Goal: Communication & Community: Answer question/provide support

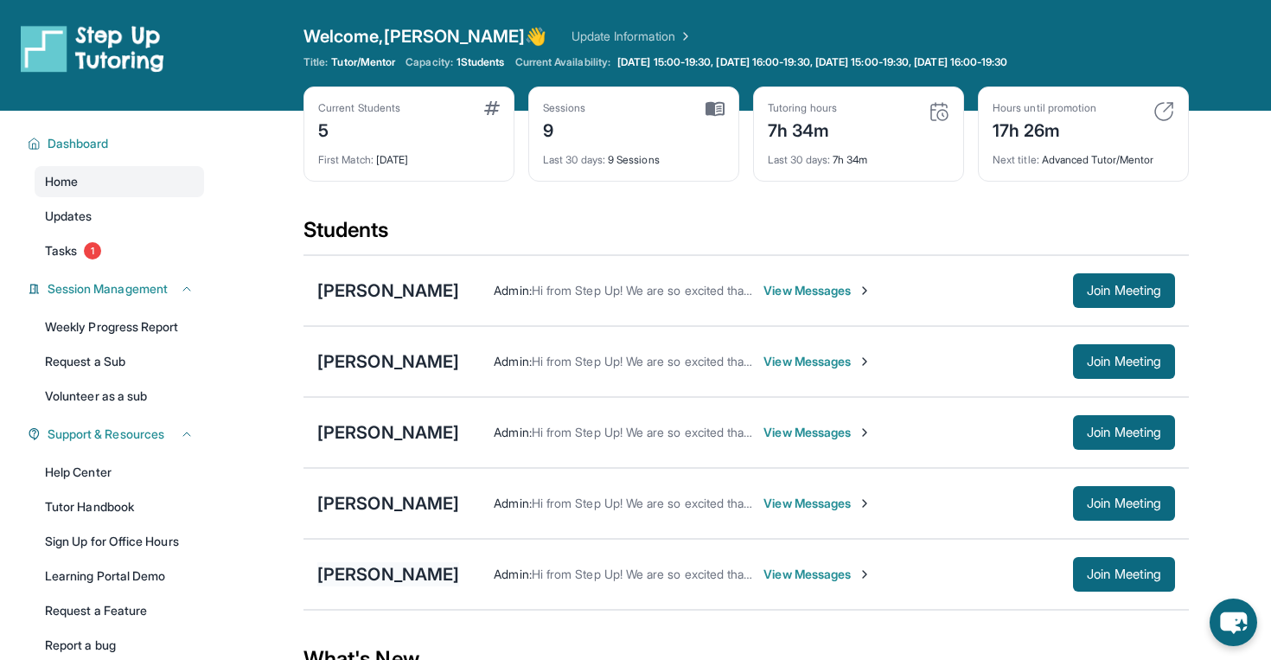
click at [401, 578] on div "[PERSON_NAME]" at bounding box center [388, 574] width 142 height 24
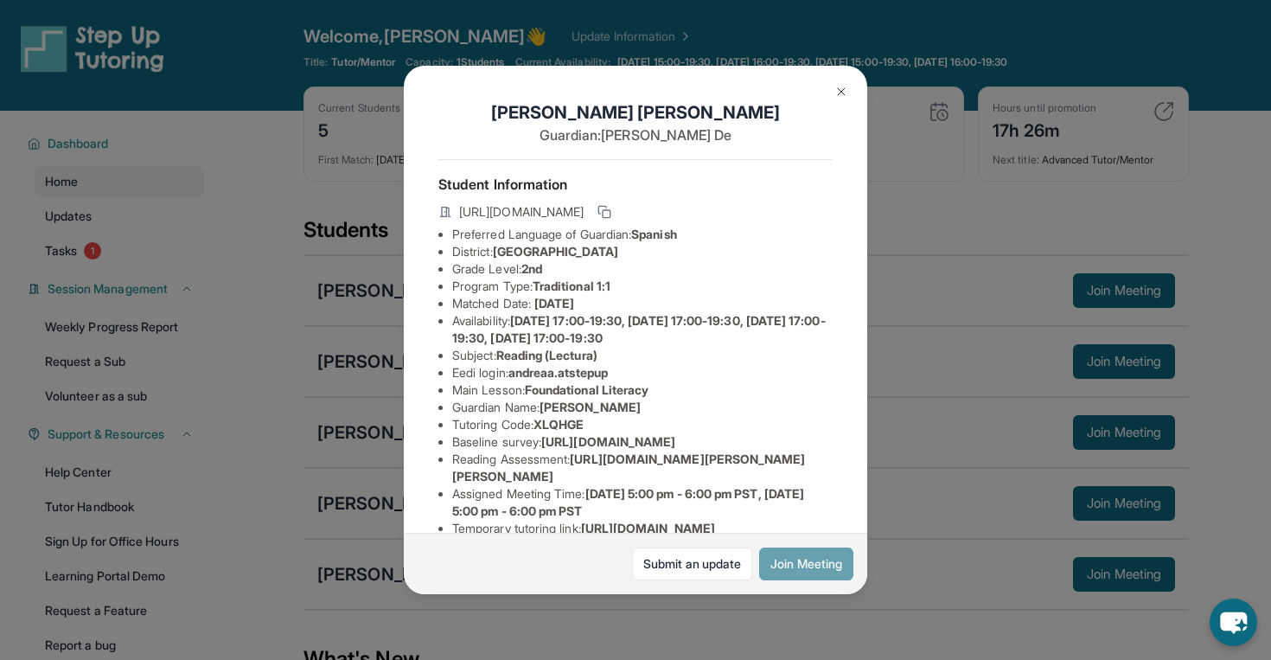
click at [816, 563] on button "Join Meeting" at bounding box center [806, 563] width 94 height 33
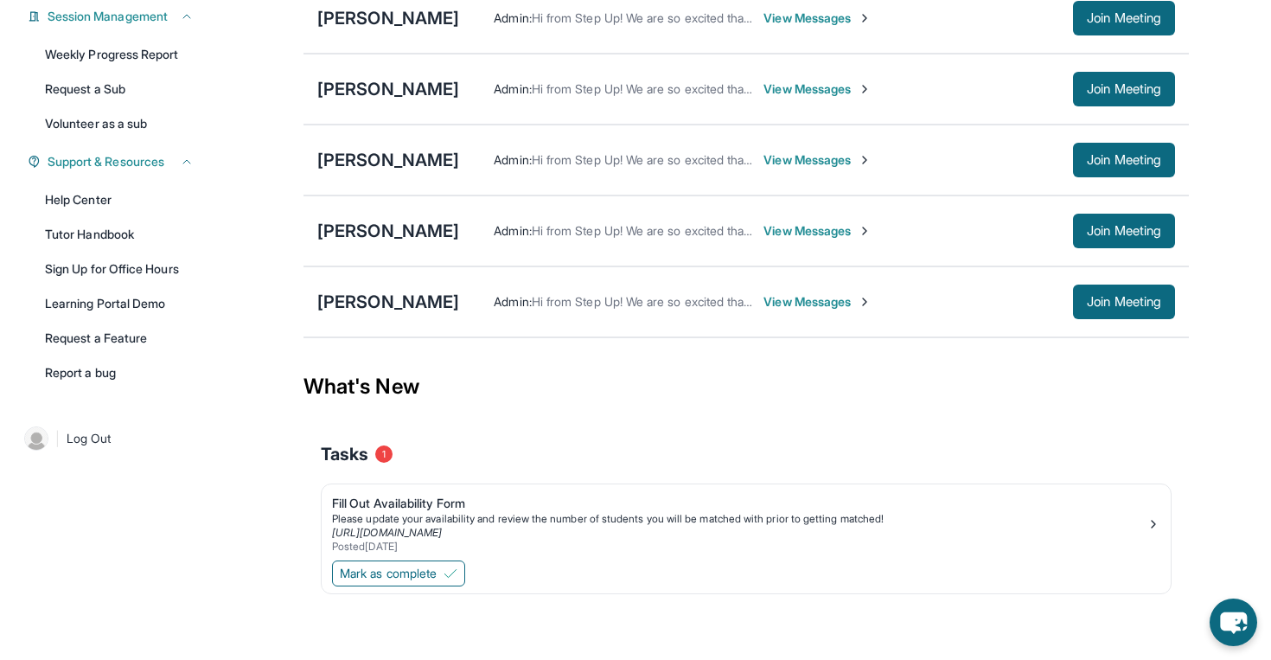
scroll to position [272, 0]
click at [386, 510] on div "Fill Out Availability Form" at bounding box center [739, 502] width 814 height 17
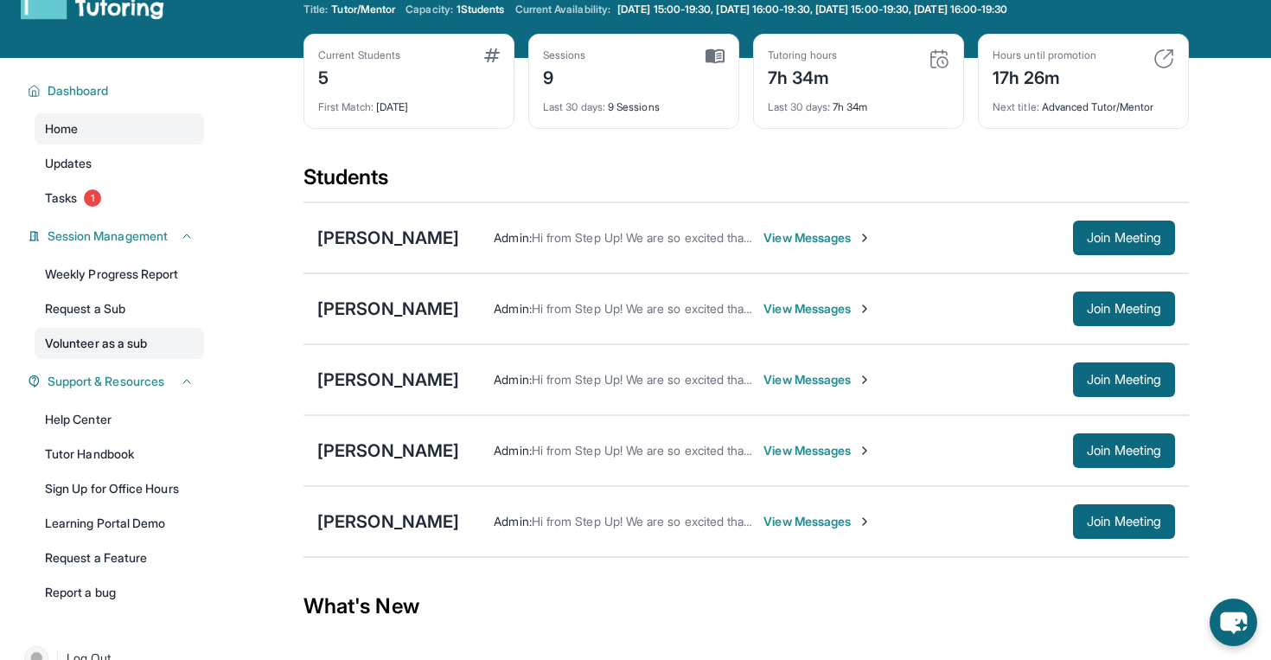
scroll to position [53, 0]
click at [137, 448] on link "Tutor Handbook" at bounding box center [119, 453] width 169 height 31
click at [379, 526] on div "[PERSON_NAME]" at bounding box center [388, 521] width 142 height 24
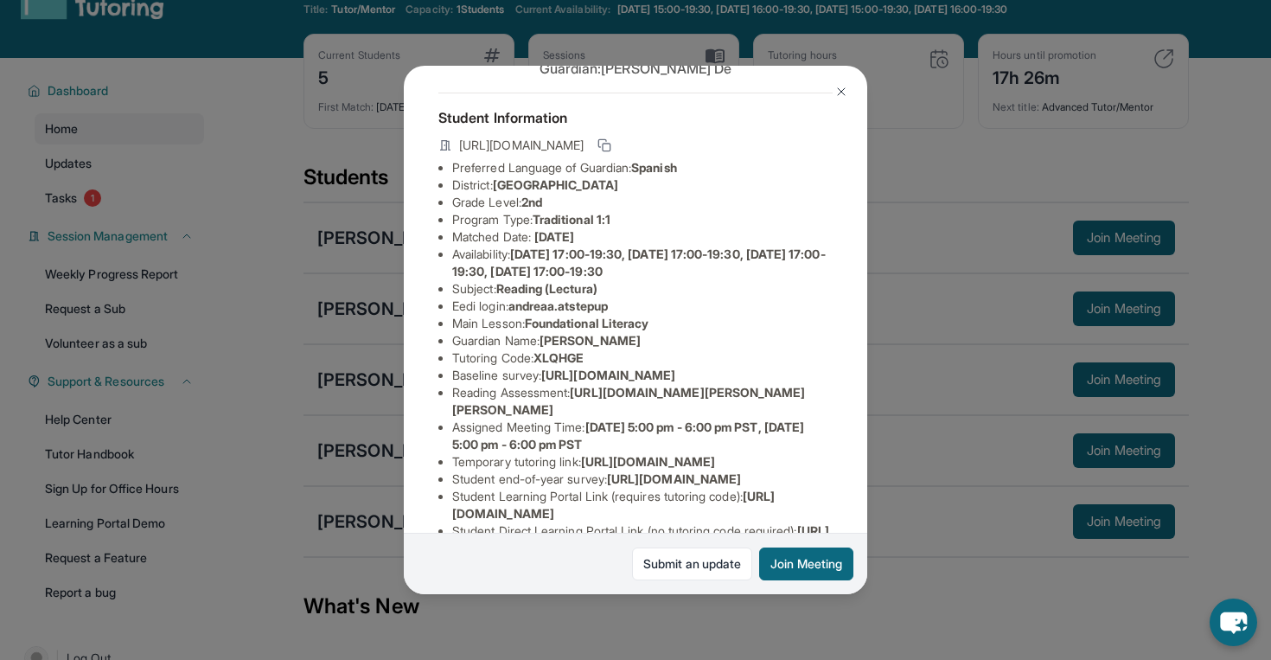
scroll to position [74, 0]
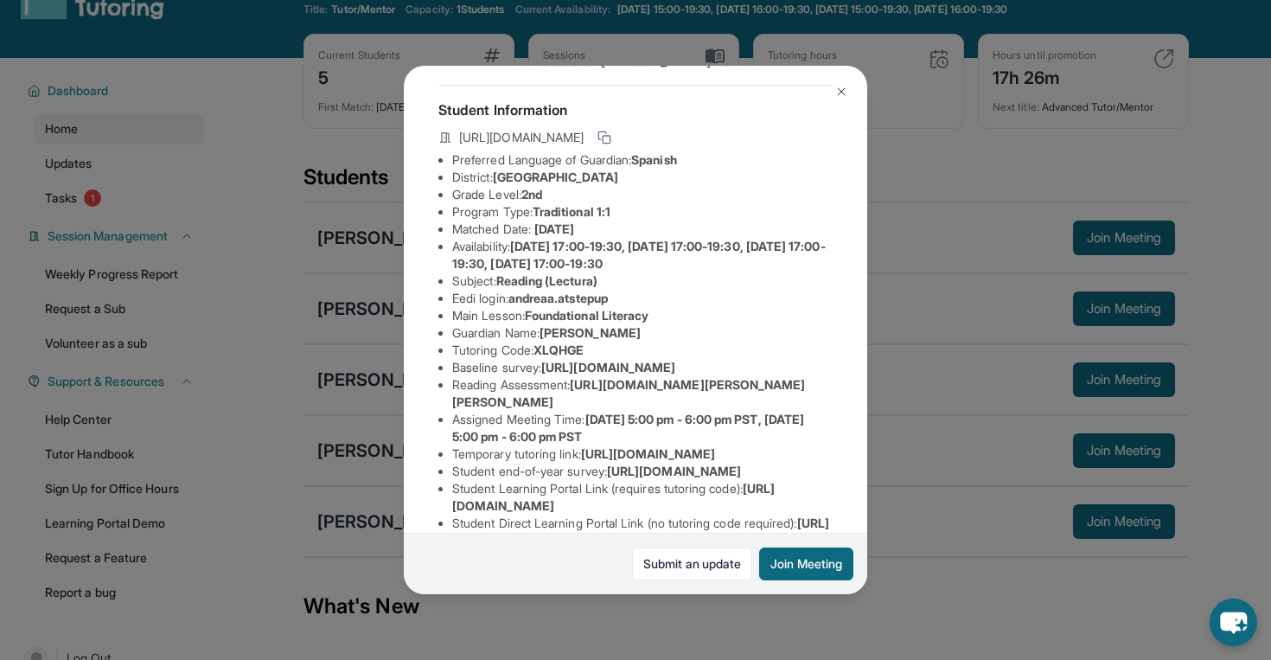
drag, startPoint x: 580, startPoint y: 437, endPoint x: 821, endPoint y: 462, distance: 242.4
click at [822, 411] on li "Reading Assessment : https://yvyn1kit.paperform.co?id=2025-s13283&name=Andrea%2…" at bounding box center [642, 393] width 380 height 35
copy li "https://yvyn1kit.paperform.co?id=2025-s13283&name=Andrea%20Aguilar&grade=2nd&wi…"
click at [583, 409] on span "https://yvyn1kit.paperform.co?id=2025-s13283&name=Andrea%20Aguilar&grade=2nd&wi…" at bounding box center [629, 393] width 354 height 32
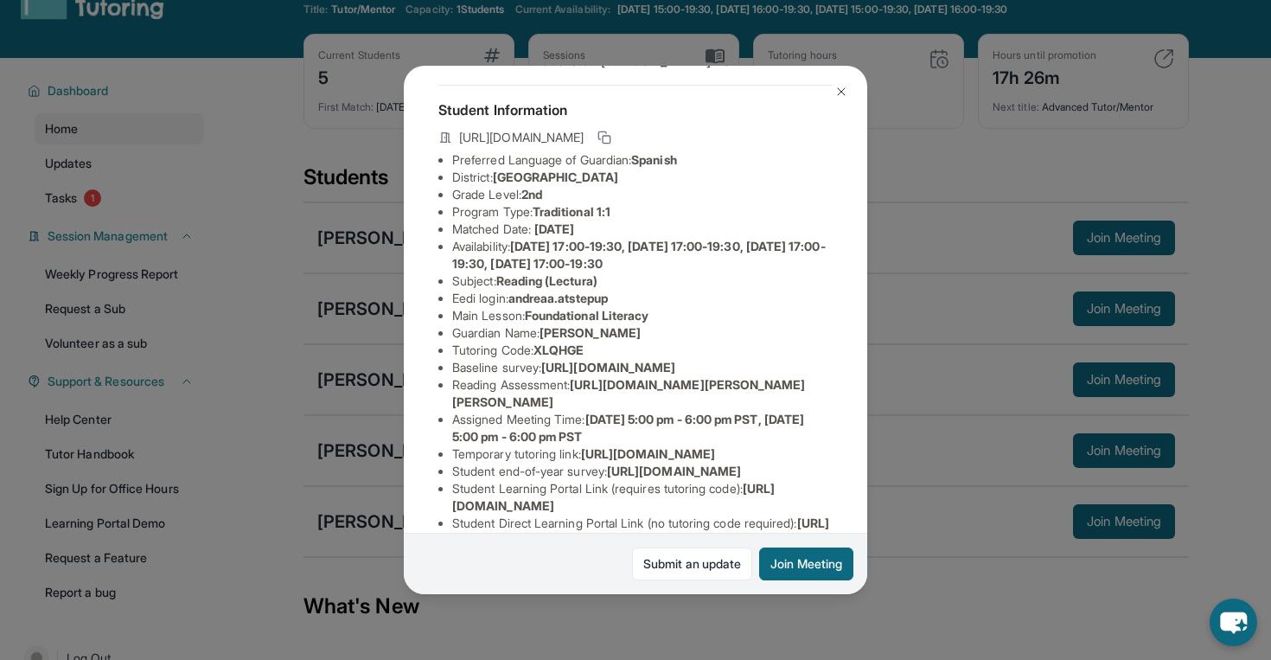
drag, startPoint x: 579, startPoint y: 438, endPoint x: 814, endPoint y: 455, distance: 235.7
click at [814, 411] on li "Reading Assessment : https://yvyn1kit.paperform.co?id=2025-s13283&name=Andrea%2…" at bounding box center [642, 393] width 380 height 35
click at [819, 590] on div "Submit an update Join Meeting" at bounding box center [635, 562] width 463 height 61
click at [819, 569] on button "Join Meeting" at bounding box center [806, 563] width 94 height 33
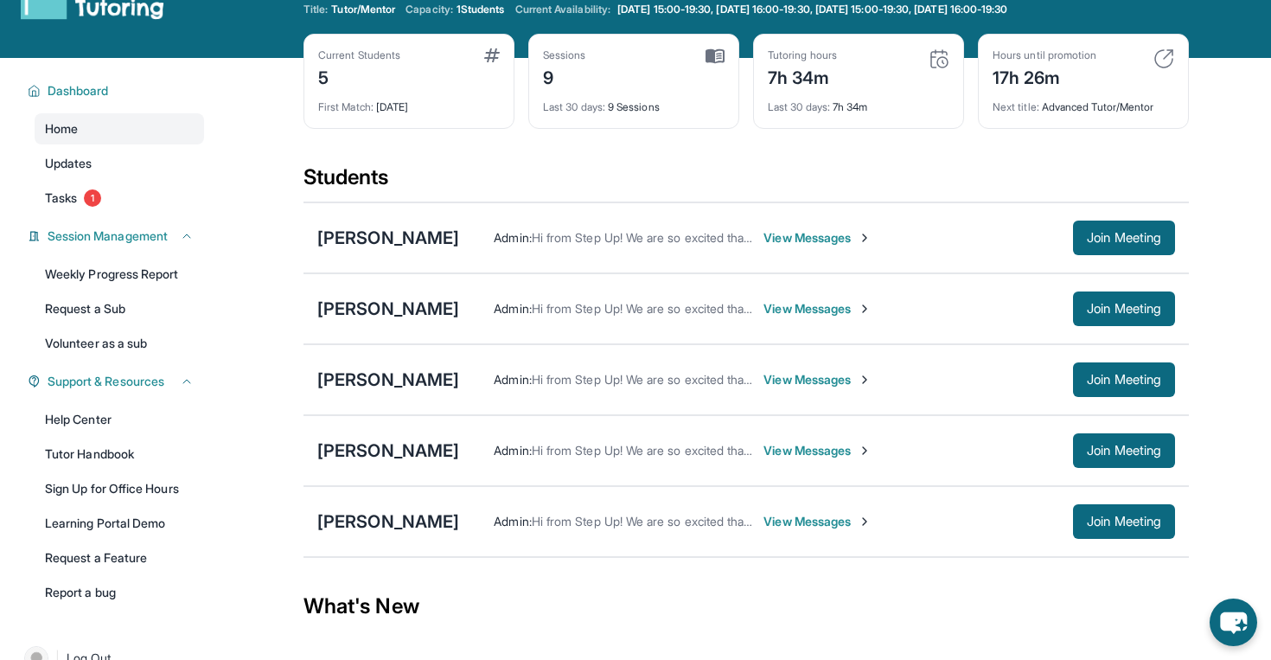
click at [390, 534] on div "Andrea Aguilar Admin : Hi from Step Up! We are so excited that you are matched …" at bounding box center [745, 521] width 885 height 71
click at [400, 524] on div "[PERSON_NAME]" at bounding box center [388, 521] width 142 height 24
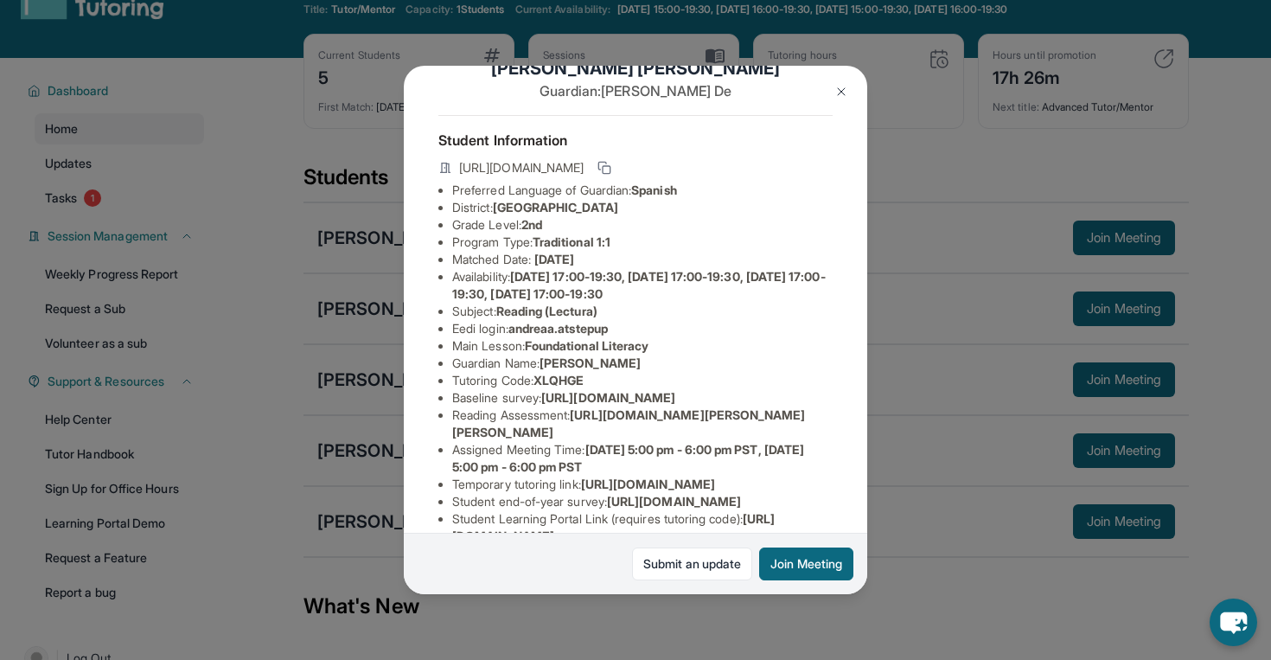
scroll to position [48, 0]
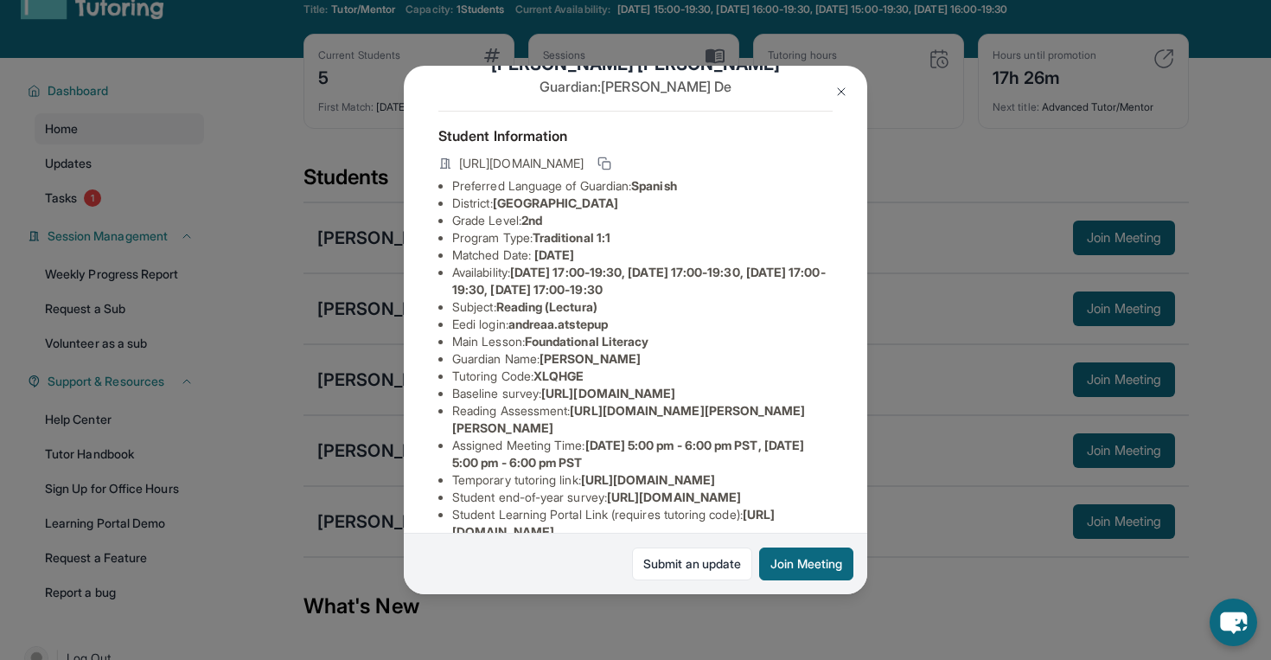
drag, startPoint x: 577, startPoint y: 460, endPoint x: 824, endPoint y: 480, distance: 247.2
click at [824, 437] on li "Reading Assessment : https://yvyn1kit.paperform.co?id=2025-s13283&name=Andrea%2…" at bounding box center [642, 419] width 380 height 35
copy li "https://yvyn1kit.paperform.co?id=2025-s13283&name=Andrea%20Aguilar&grade=2nd&wi…"
click at [848, 86] on button at bounding box center [841, 91] width 35 height 35
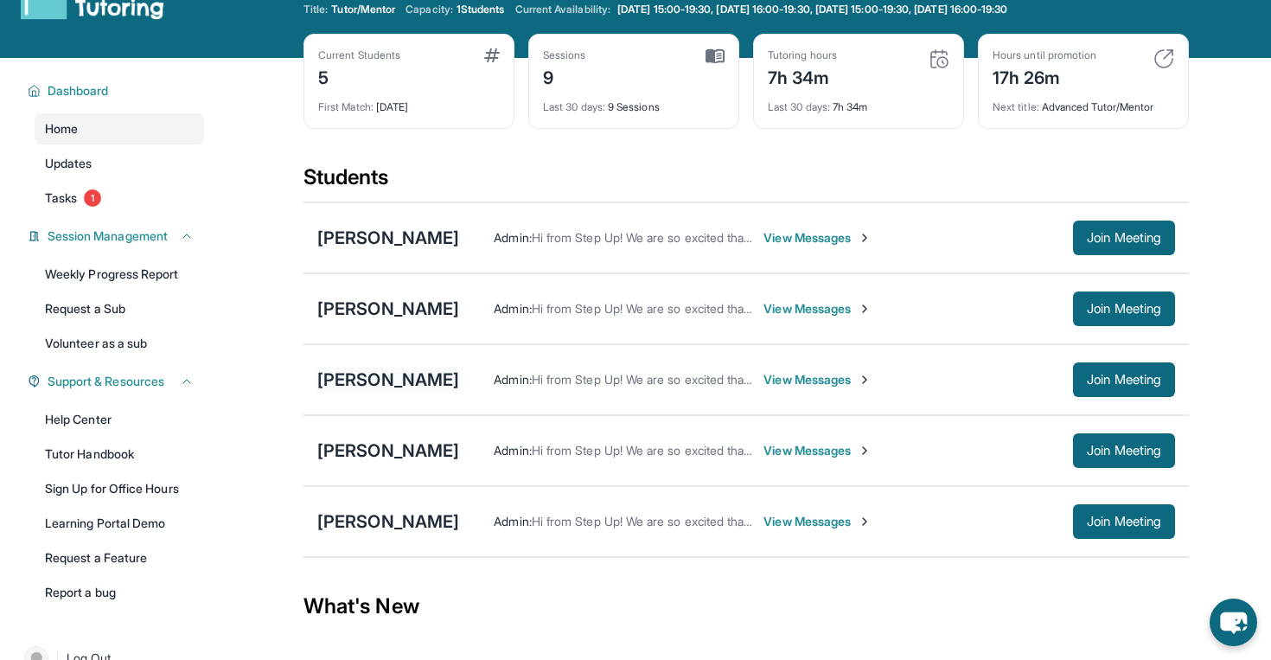
click at [387, 376] on div "[PERSON_NAME]" at bounding box center [388, 379] width 142 height 24
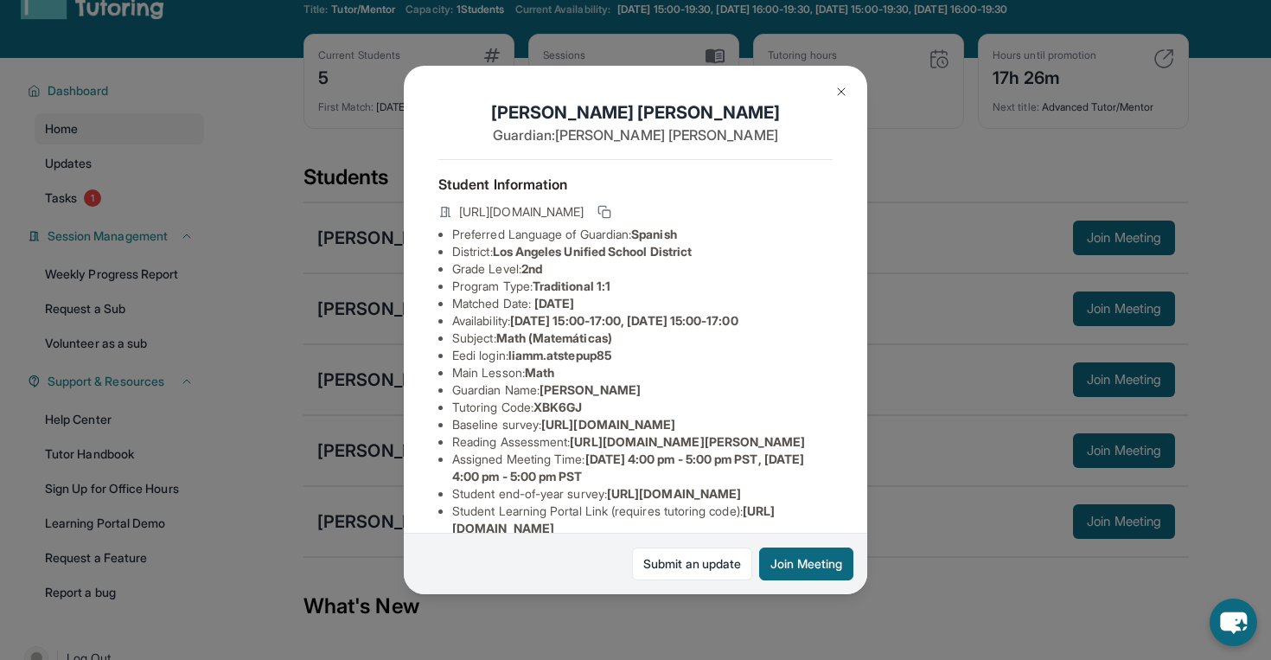
click at [381, 373] on div "Liam Melgar Guardian: Hilaria Melgar Student Information https://student-portal…" at bounding box center [635, 330] width 1271 height 660
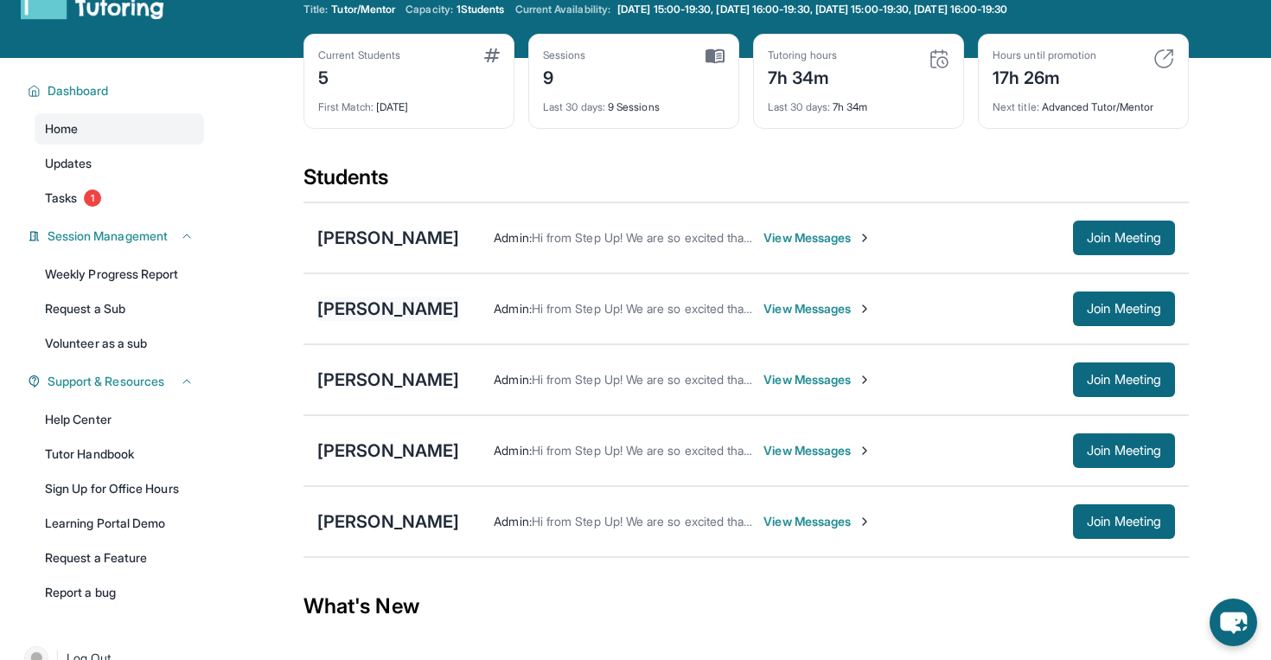
click at [386, 308] on div "[PERSON_NAME]" at bounding box center [388, 309] width 142 height 24
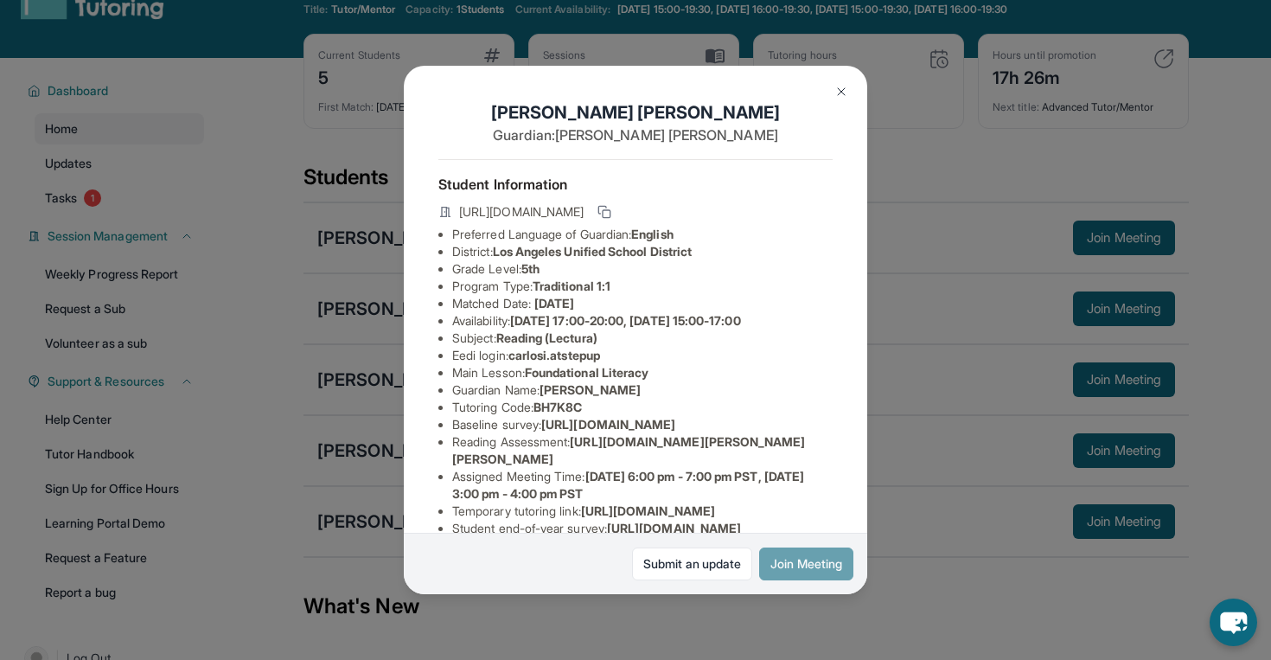
click at [817, 569] on button "Join Meeting" at bounding box center [806, 563] width 94 height 33
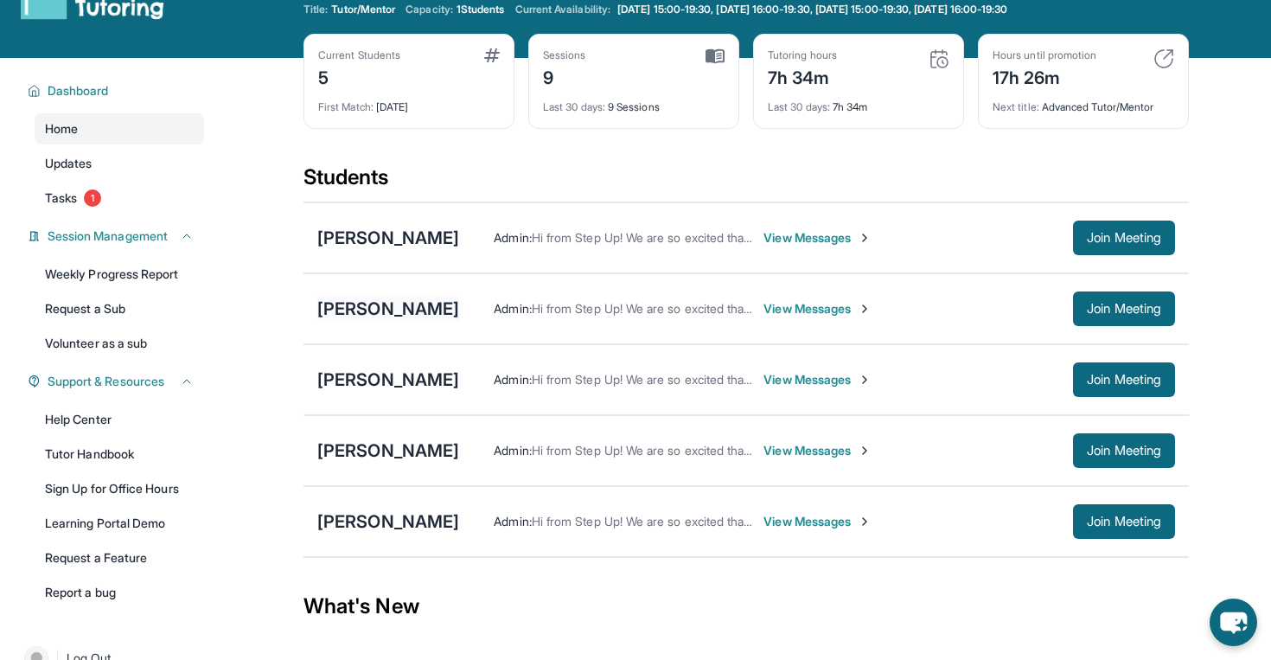
click at [365, 301] on div "[PERSON_NAME]" at bounding box center [388, 309] width 142 height 24
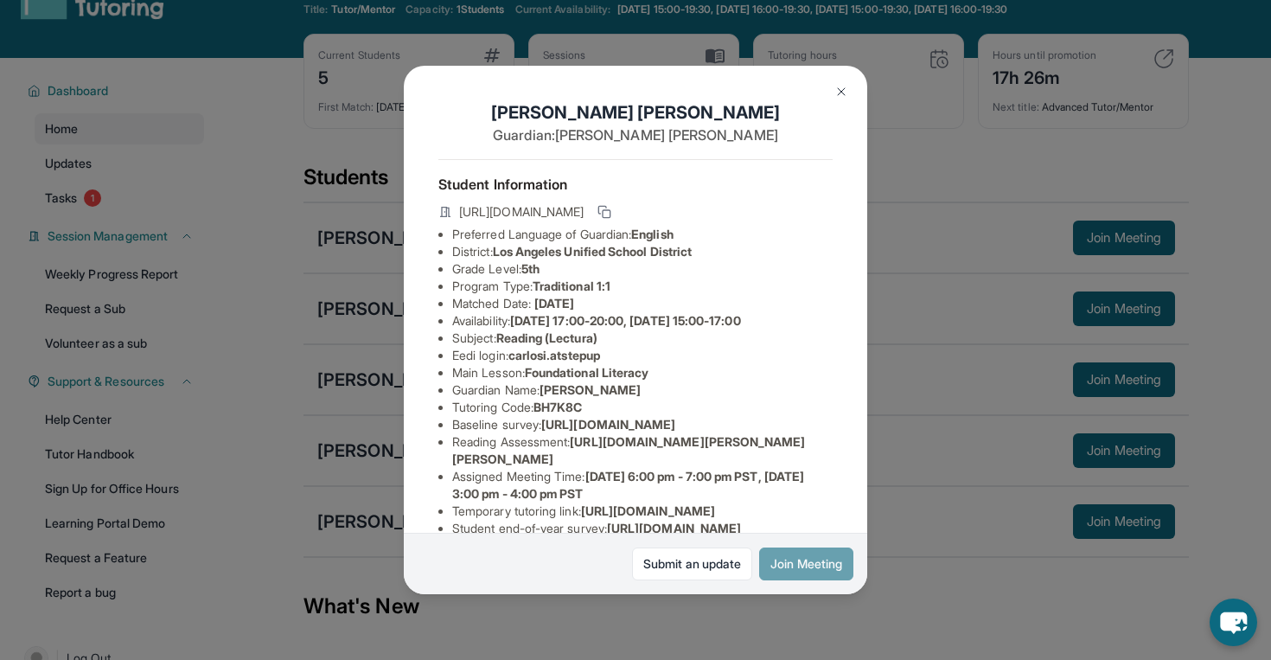
click at [823, 570] on button "Join Meeting" at bounding box center [806, 563] width 94 height 33
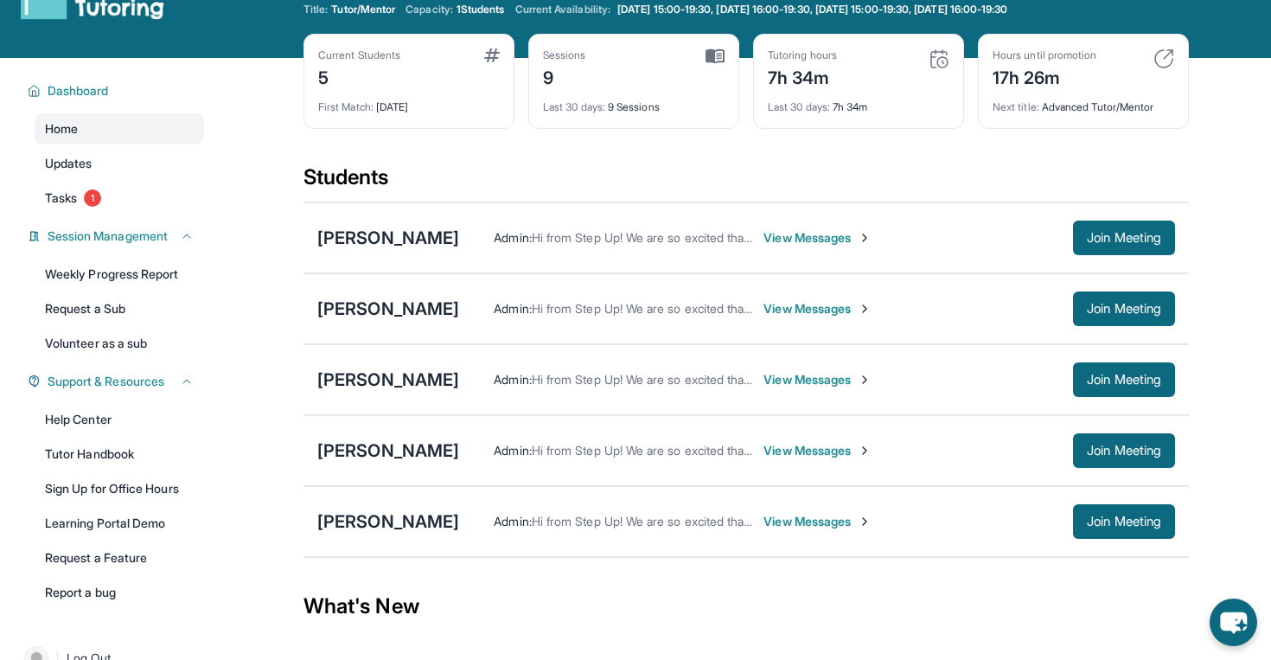
click at [690, 0] on div "Welcome, David 👋 Update Information Title: Tutor/Mentor Capacity: 1 Students Cu…" at bounding box center [745, 2] width 885 height 62
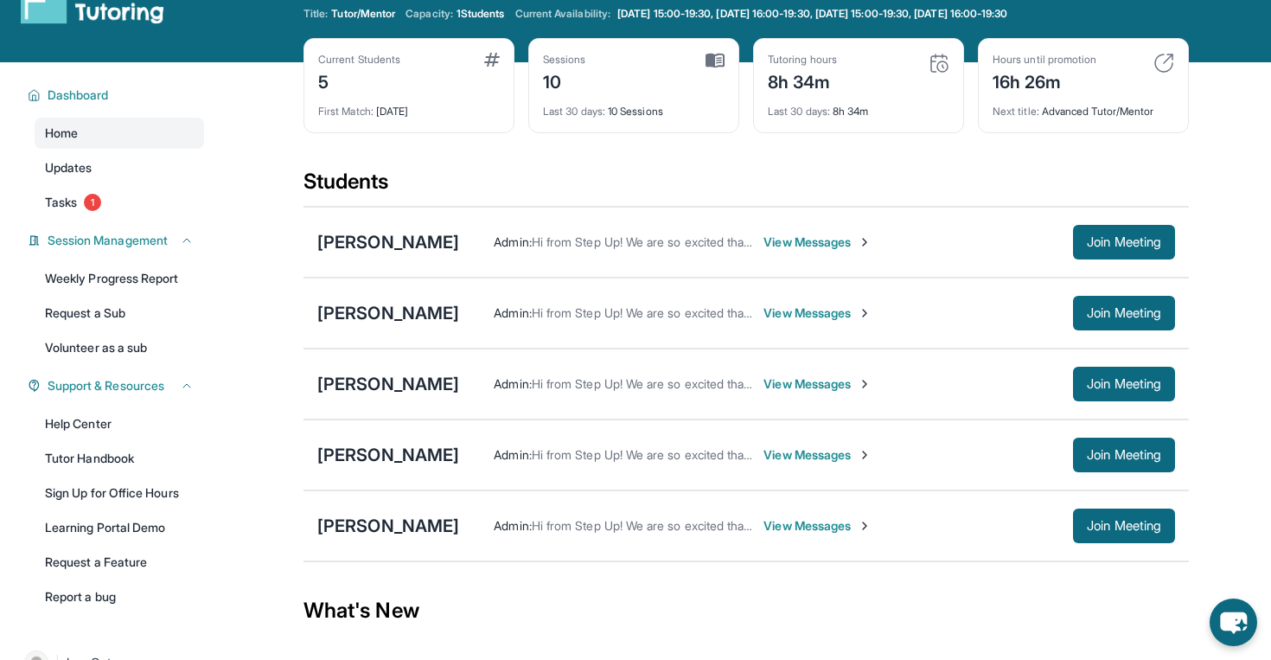
scroll to position [53, 0]
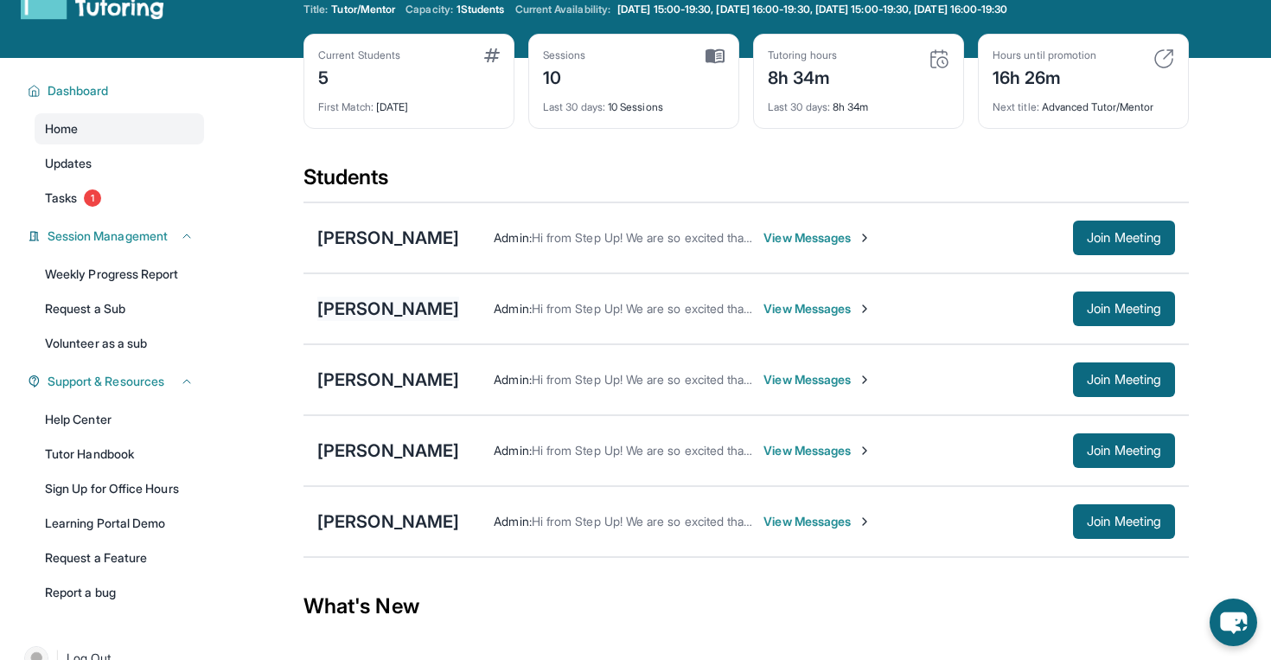
click at [357, 298] on div "[PERSON_NAME]" at bounding box center [388, 309] width 142 height 24
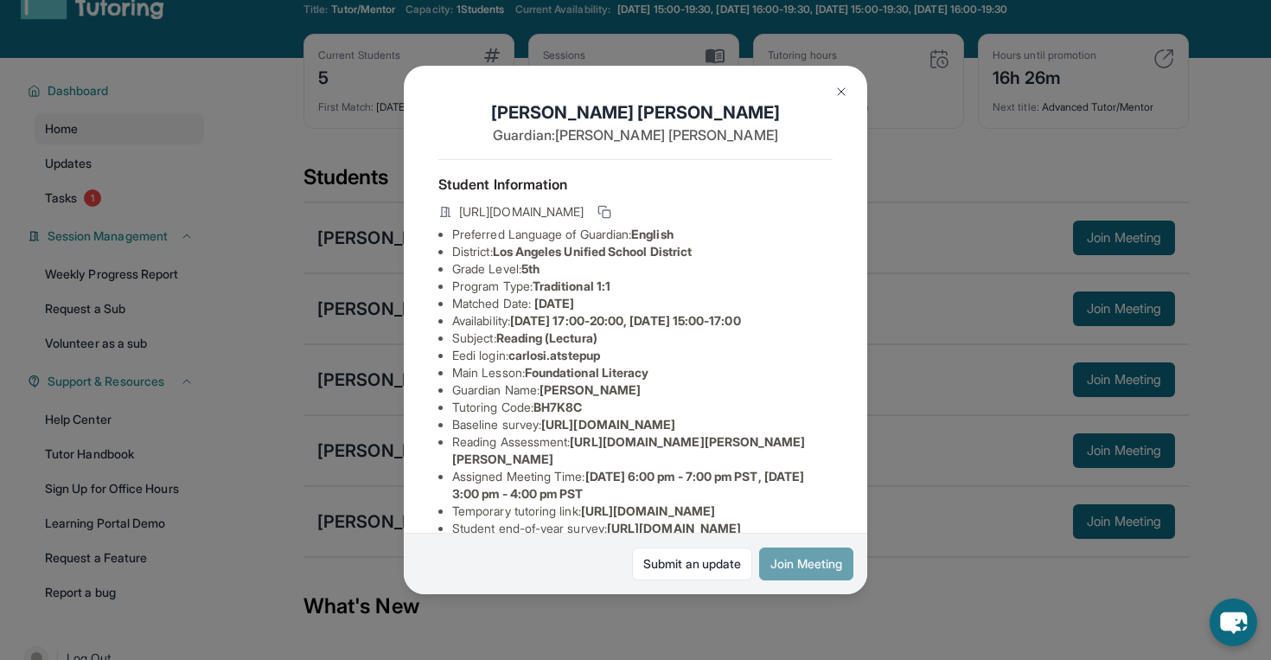
click at [800, 563] on button "Join Meeting" at bounding box center [806, 563] width 94 height 33
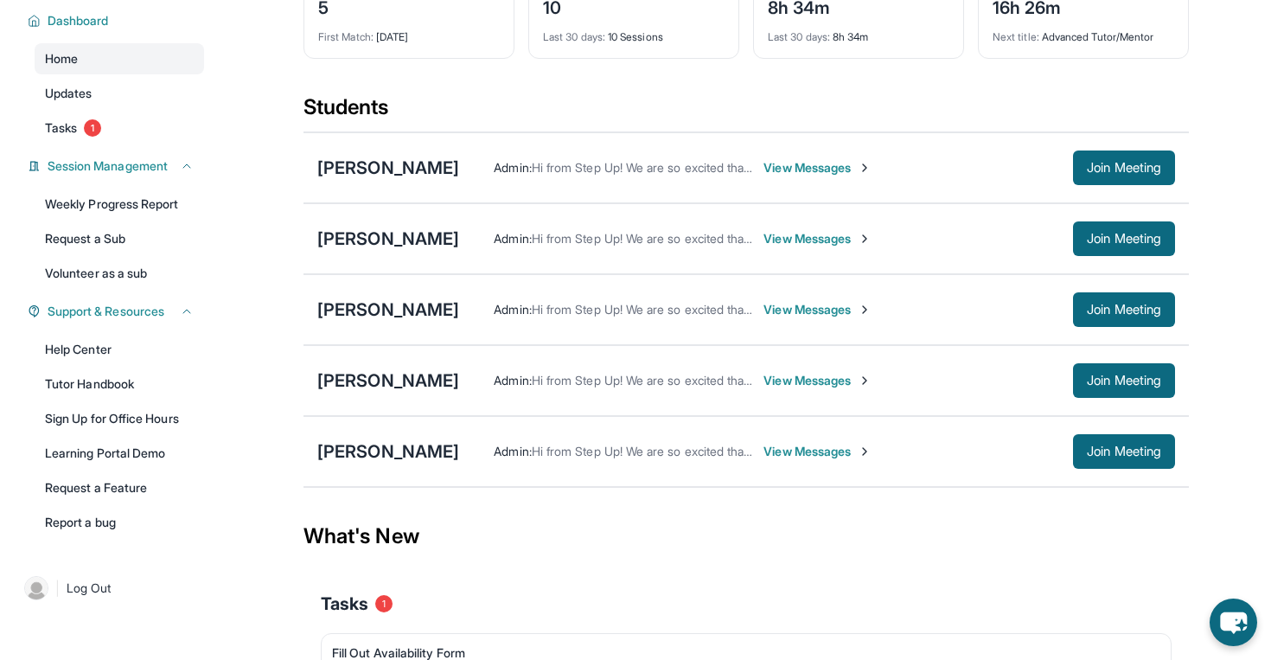
scroll to position [124, 0]
